Goal: Task Accomplishment & Management: Manage account settings

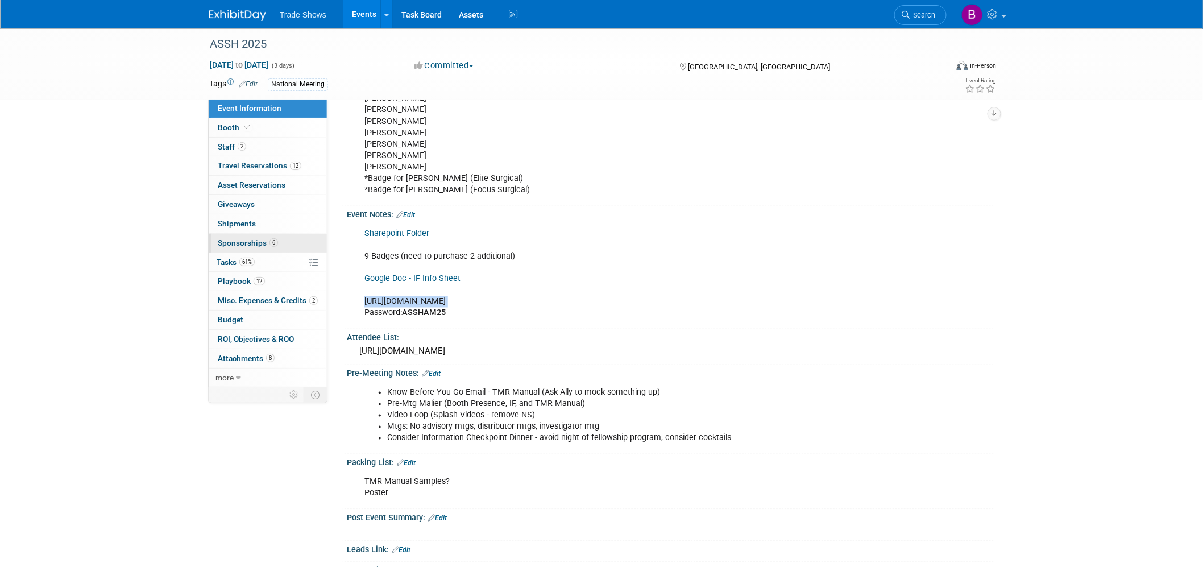
click at [260, 243] on span "Sponsorships 6" at bounding box center [248, 242] width 60 height 9
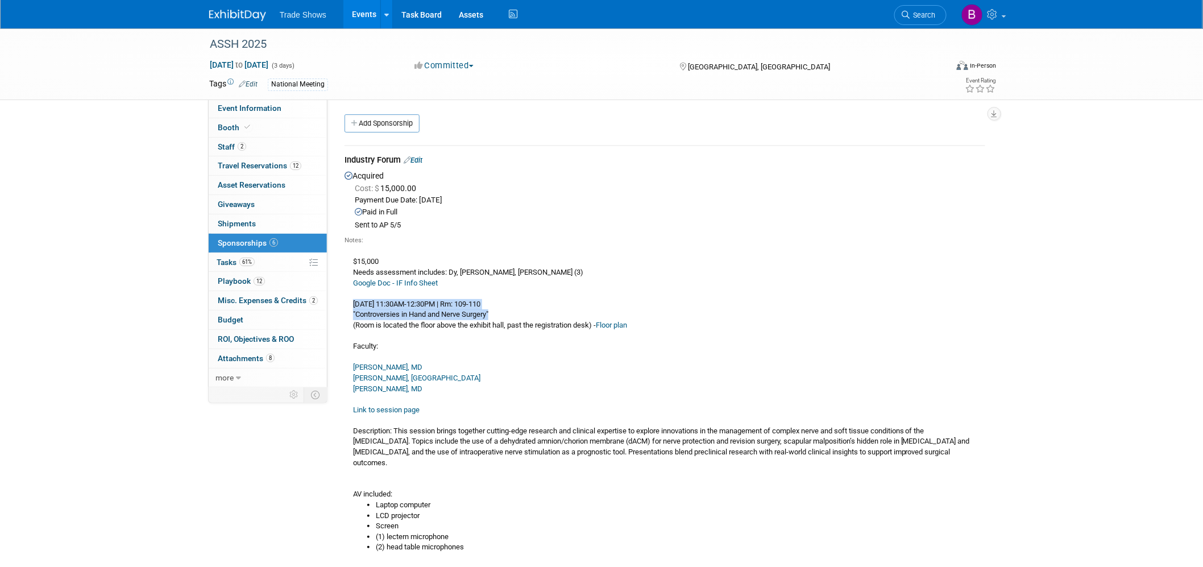
drag, startPoint x: 353, startPoint y: 302, endPoint x: 522, endPoint y: 310, distance: 169.1
copy div "[DATE] 11:30AM-12:30PM | Rm: 109-110 "Controversies in Hand and Nerve Surgery""
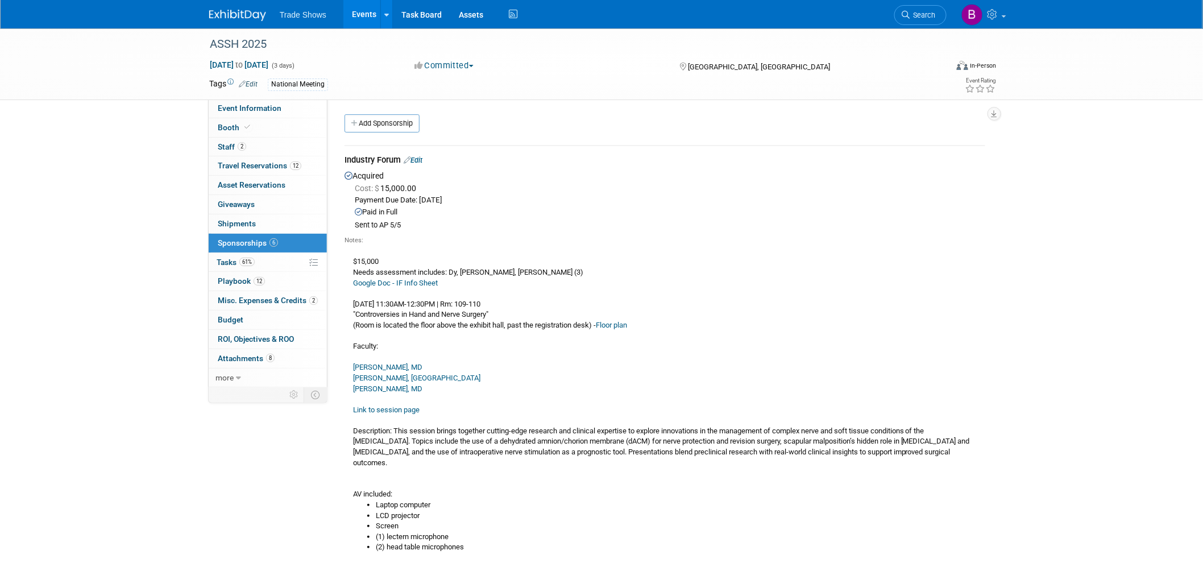
drag, startPoint x: 418, startPoint y: 463, endPoint x: 354, endPoint y: 430, distance: 72.5
copy div "Description: This session brings together cutting-edge research and clinical ex…"
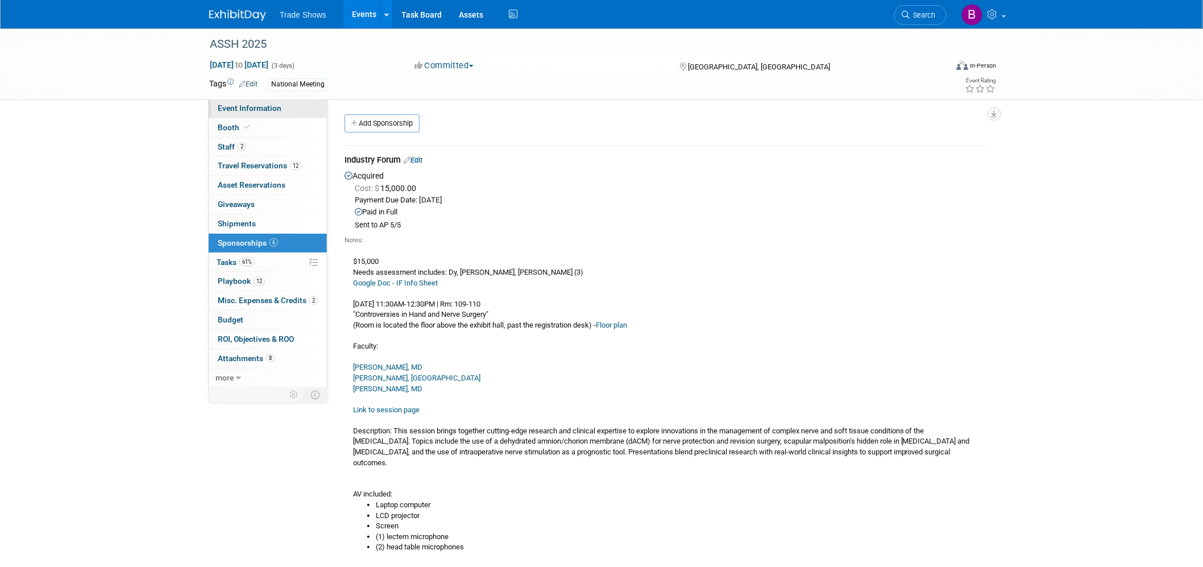
click at [251, 109] on span "Event Information" at bounding box center [250, 107] width 64 height 9
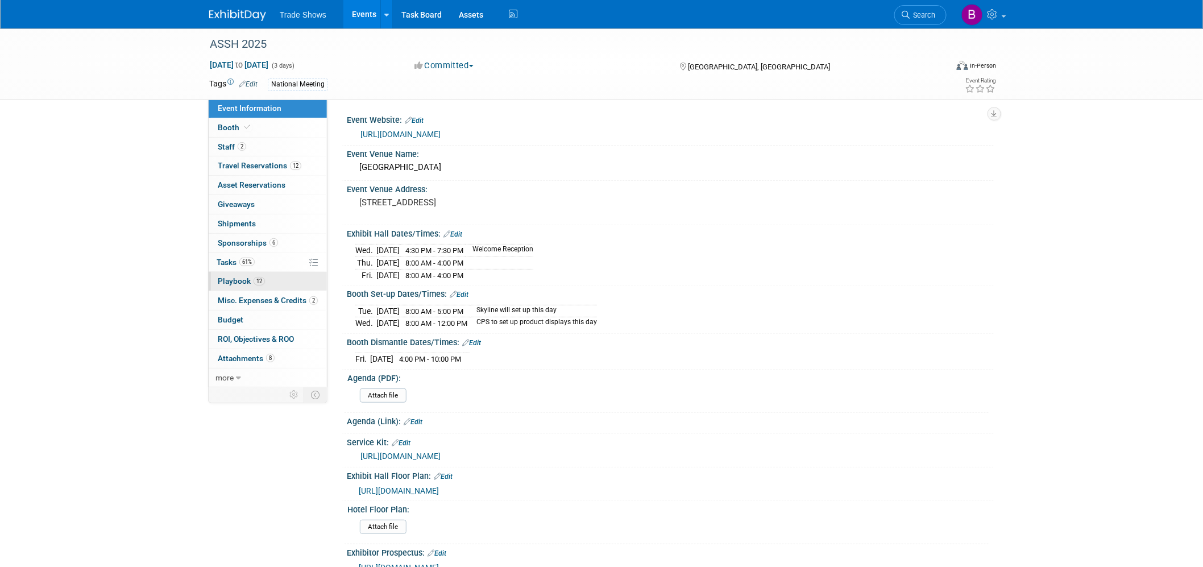
click at [231, 285] on span "Playbook 12" at bounding box center [241, 280] width 47 height 9
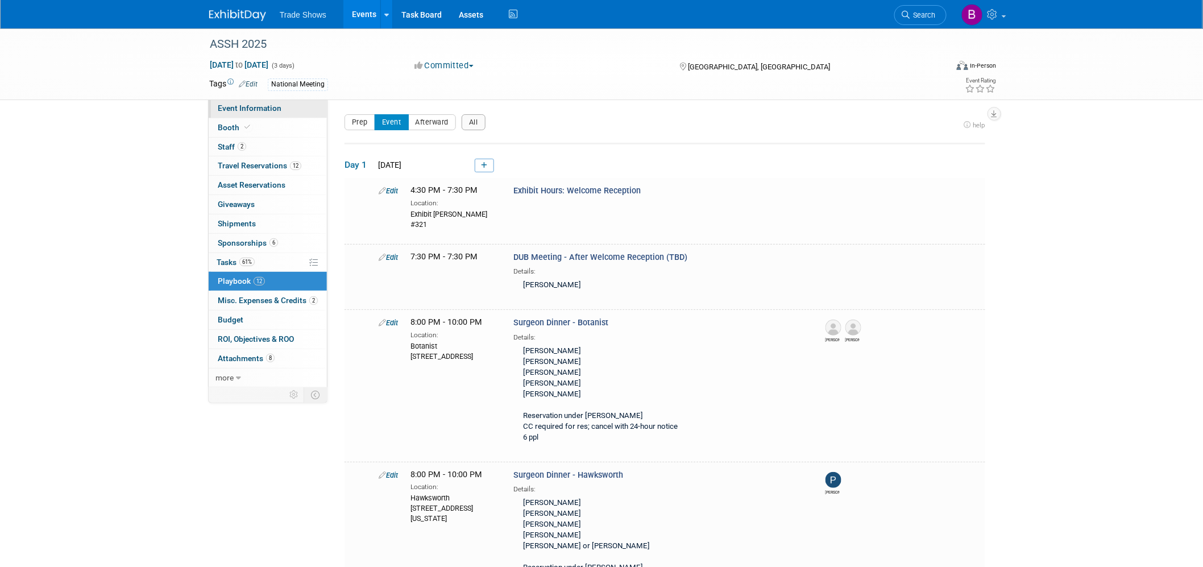
click at [271, 104] on span "Event Information" at bounding box center [250, 107] width 64 height 9
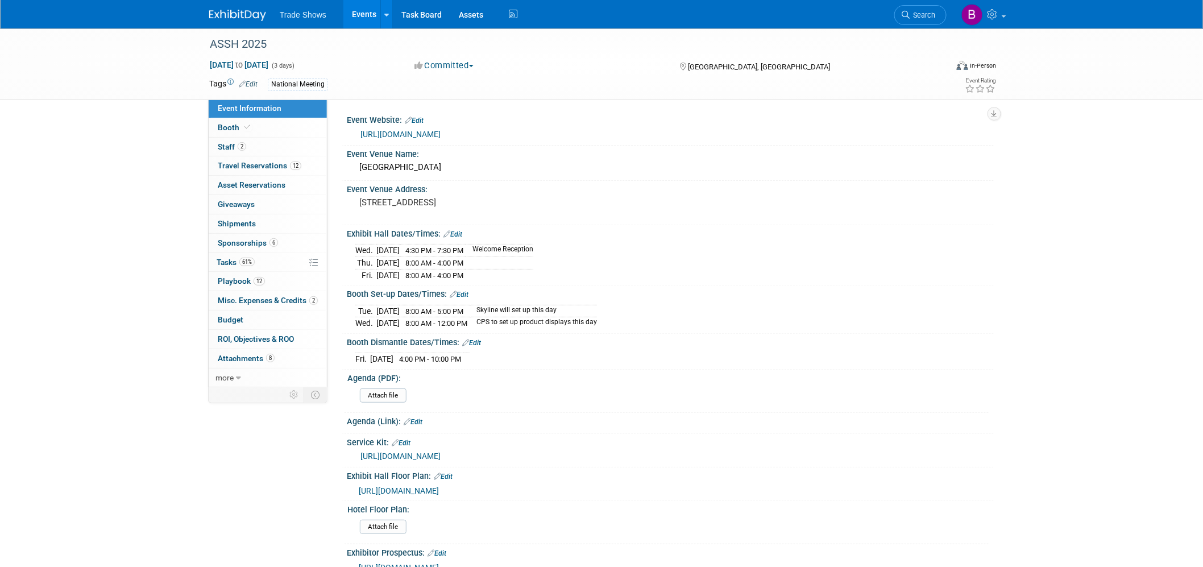
click at [244, 280] on span "Playbook 12" at bounding box center [241, 280] width 47 height 9
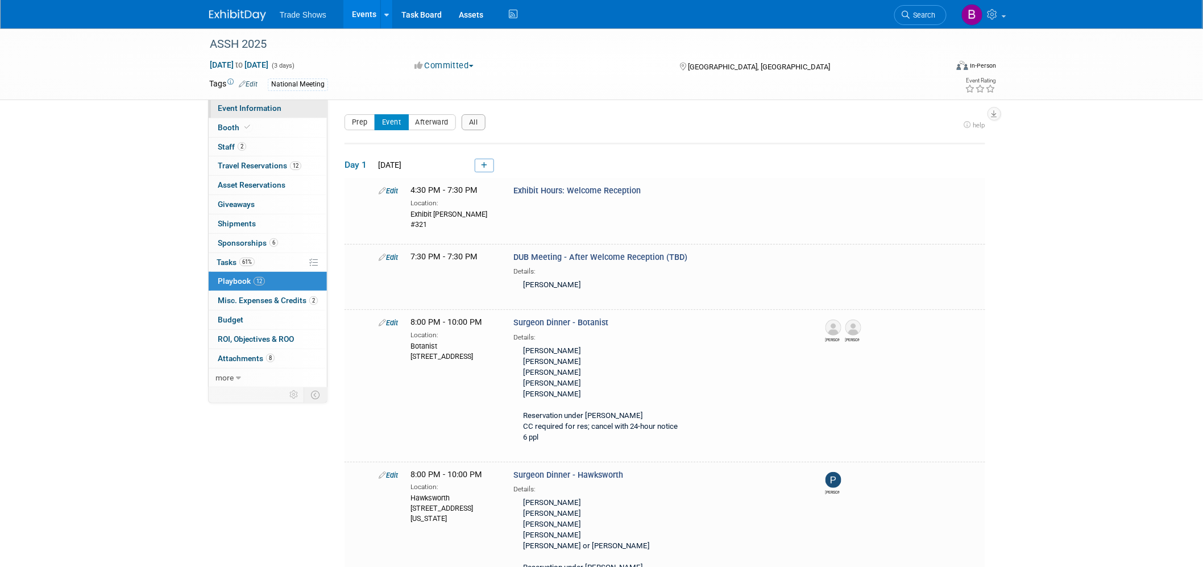
click at [256, 106] on span "Event Information" at bounding box center [250, 107] width 64 height 9
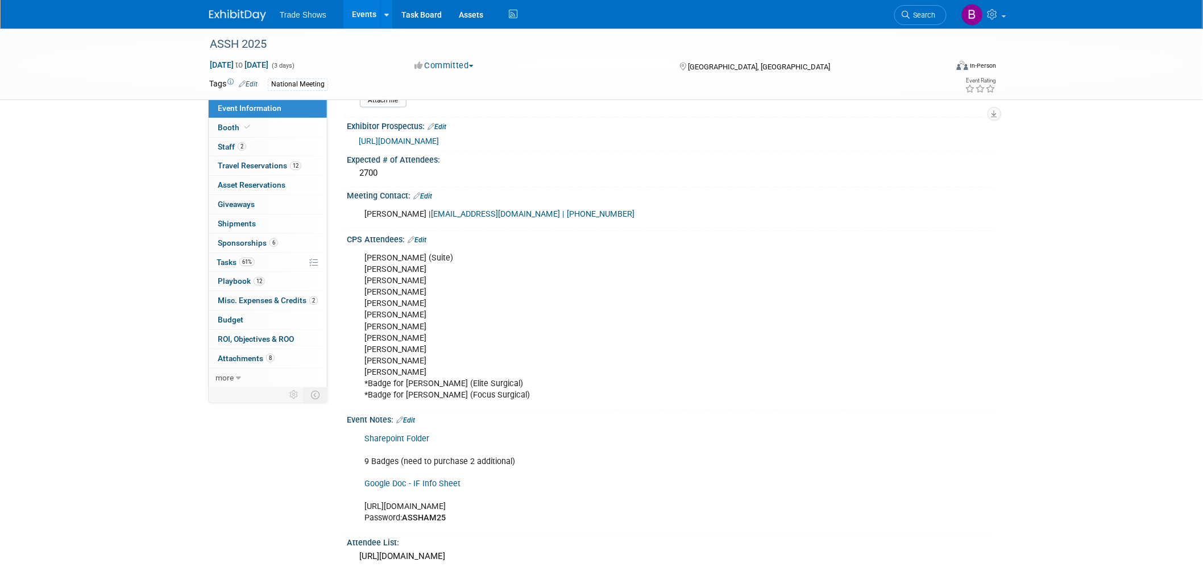
scroll to position [442, 0]
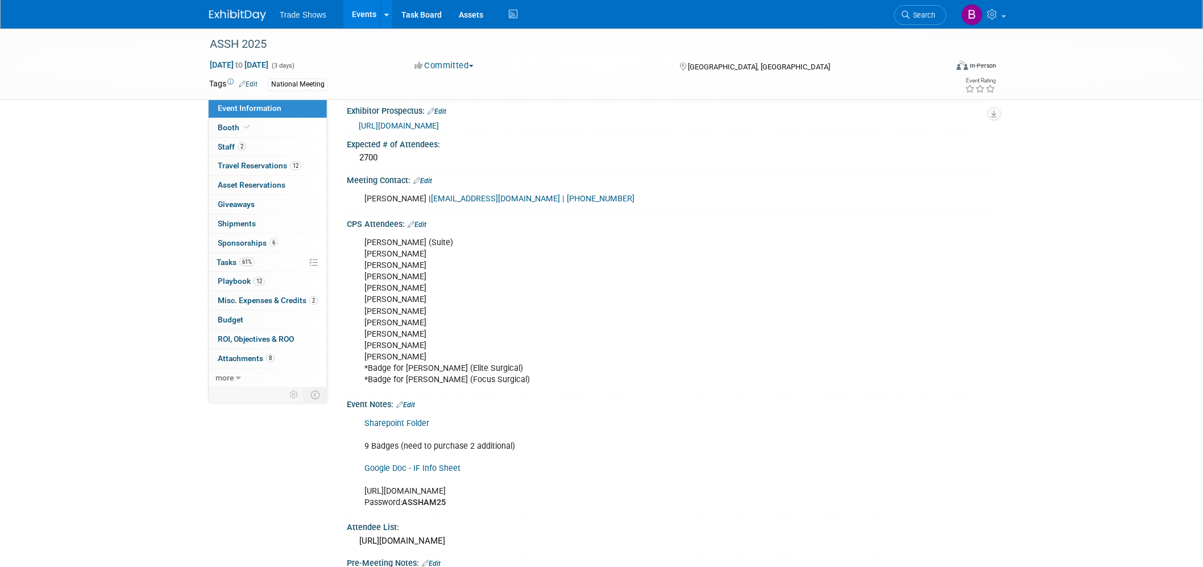
click at [413, 401] on link "Edit" at bounding box center [405, 405] width 19 height 8
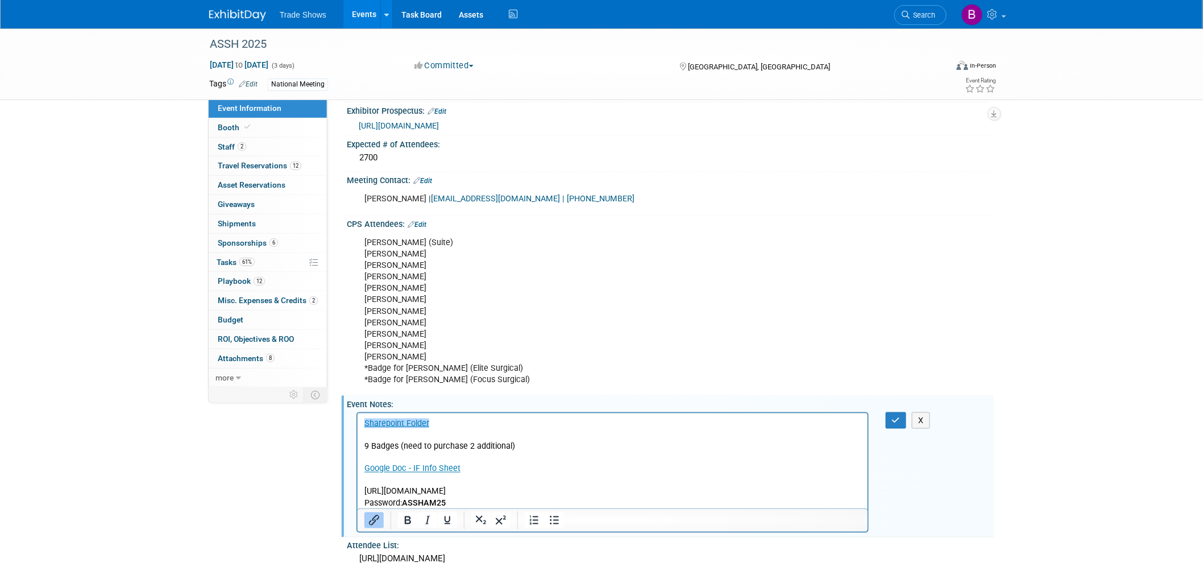
scroll to position [0, 0]
click at [364, 424] on link "﻿Sharepoint Folder" at bounding box center [396, 423] width 65 height 10
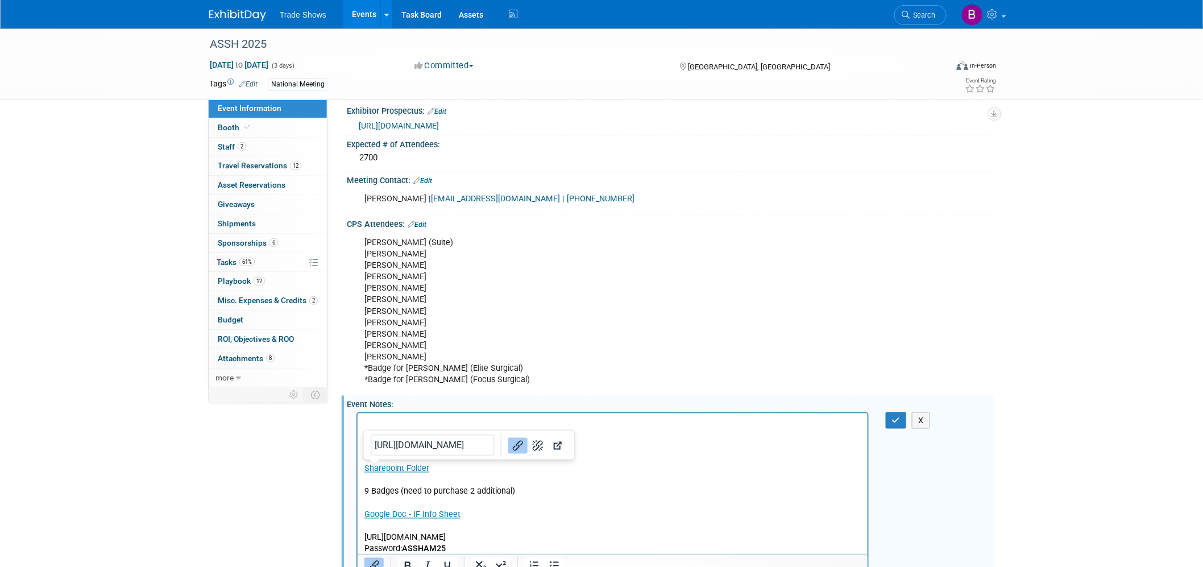
click at [370, 421] on p "Rich Text Area. Press ALT-0 for help." at bounding box center [612, 422] width 497 height 11
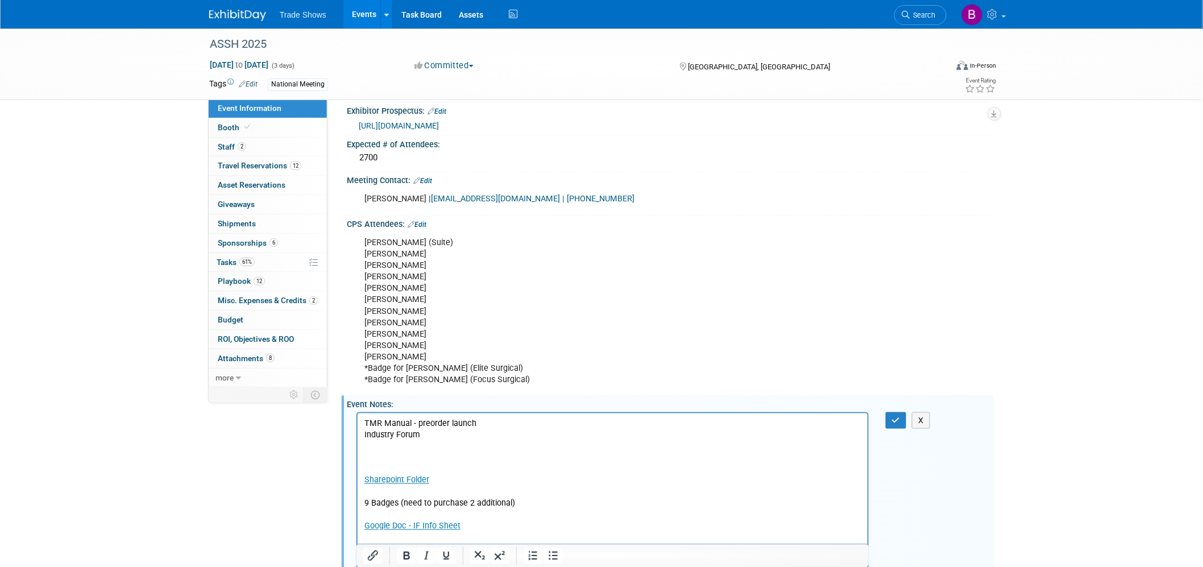
click at [385, 468] on p "Rich Text Area. Press ALT-0 for help." at bounding box center [612, 468] width 497 height 11
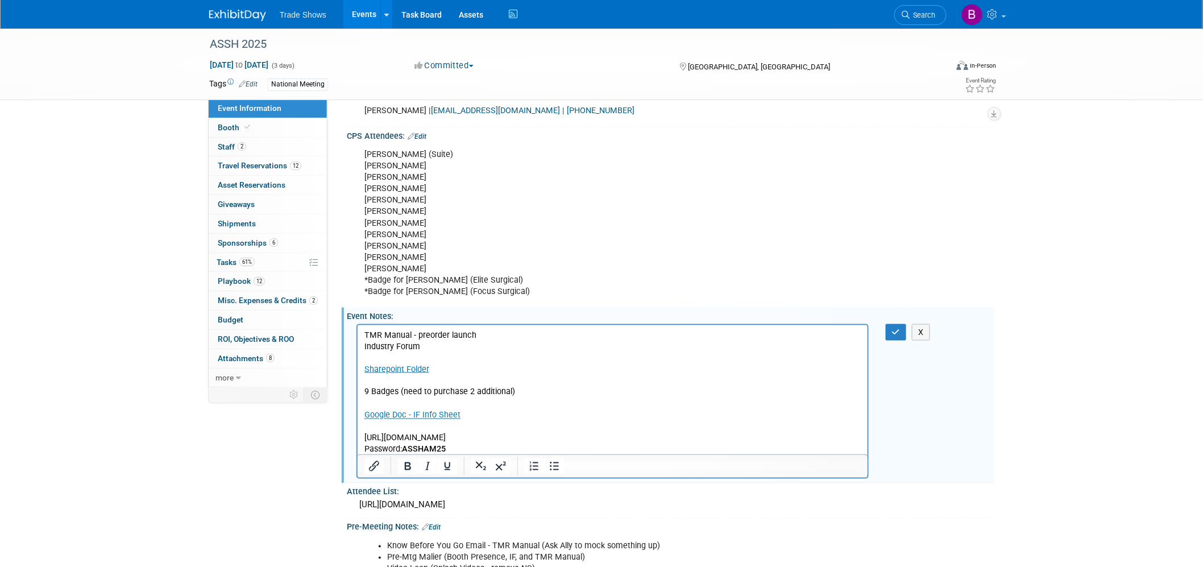
scroll to position [569, 0]
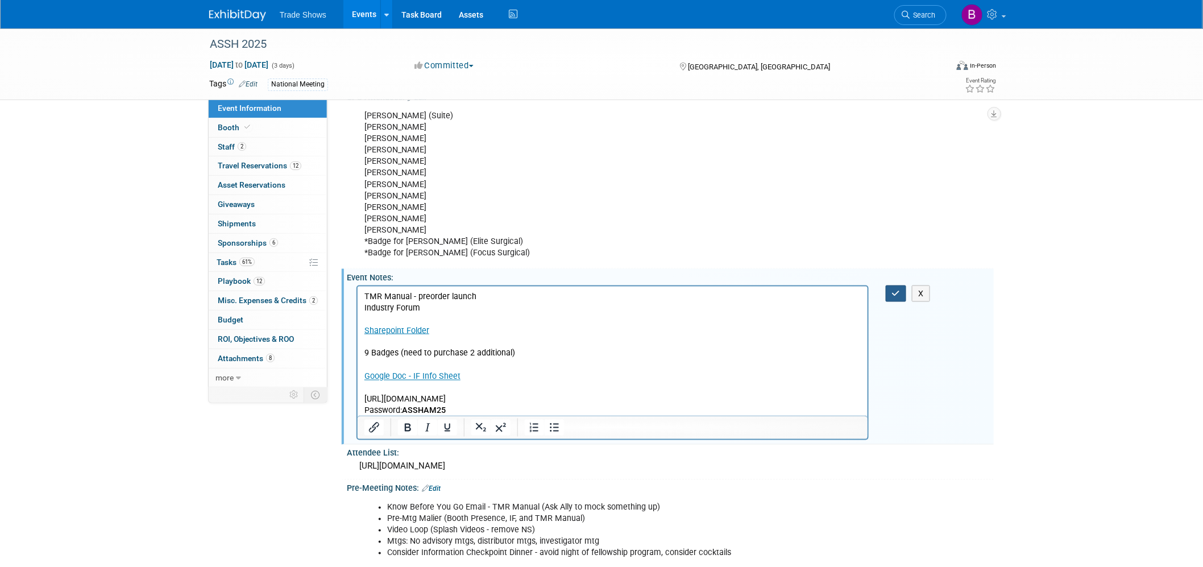
click at [899, 290] on icon "button" at bounding box center [896, 293] width 9 height 8
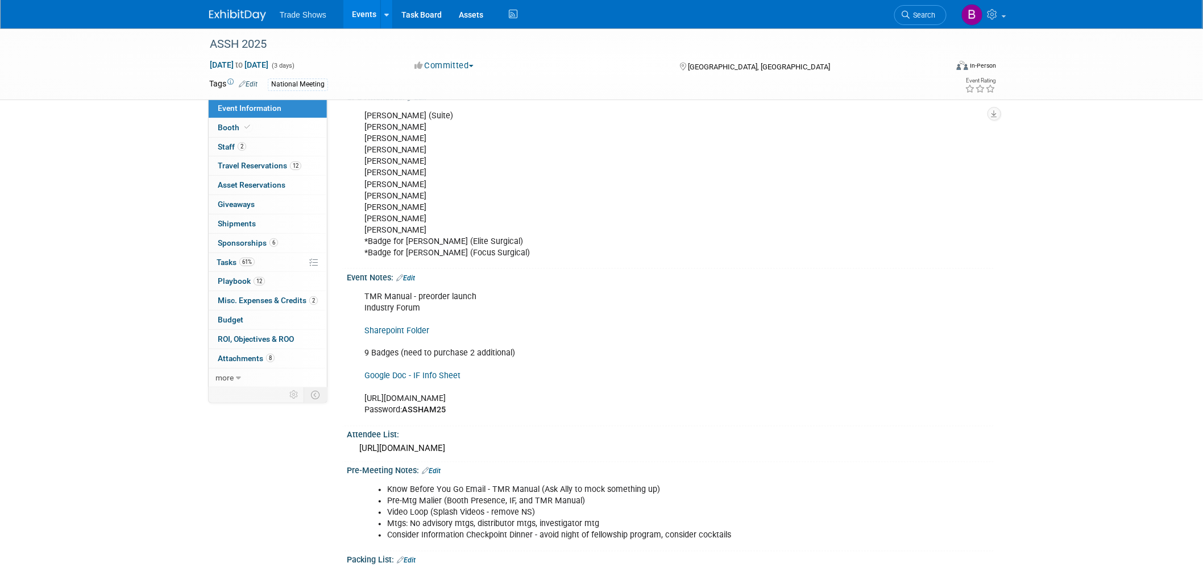
click at [428, 301] on div "TMR Manual - preorder launch Industry Forum Sharepoint Folder 9 Badges (need to…" at bounding box center [612, 353] width 512 height 137
